Goal: Find contact information: Find contact information

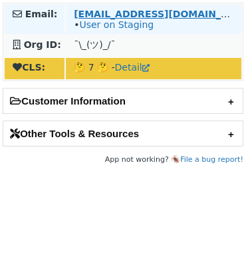
click at [103, 13] on strong "hanna_krupenka@intuit.com" at bounding box center [164, 14] width 181 height 11
